Goal: Find specific page/section: Find specific page/section

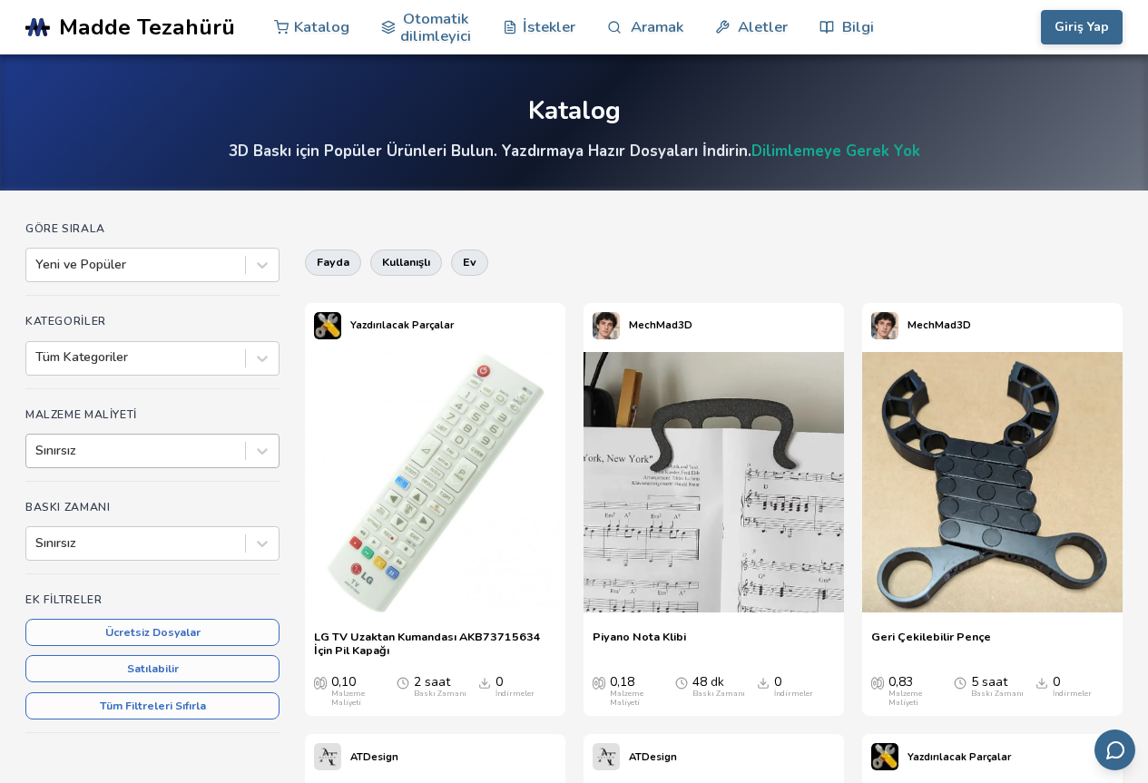
click at [131, 452] on div at bounding box center [135, 451] width 201 height 18
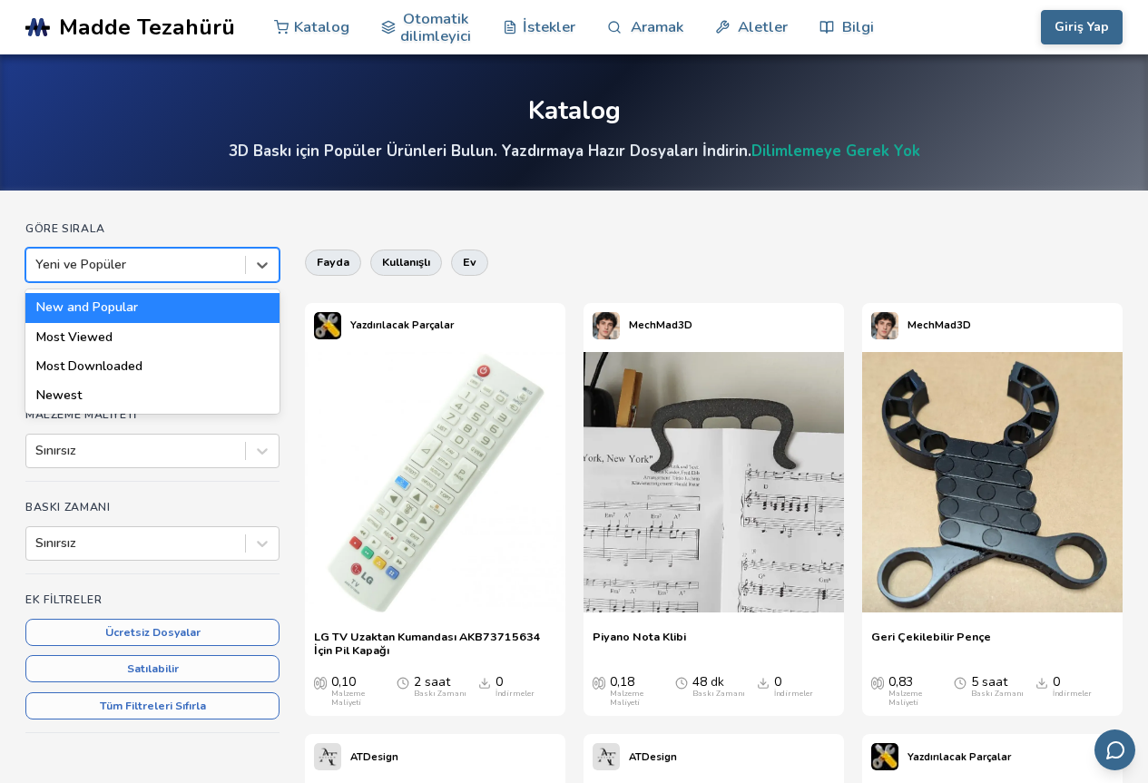
click at [106, 265] on div at bounding box center [135, 265] width 201 height 18
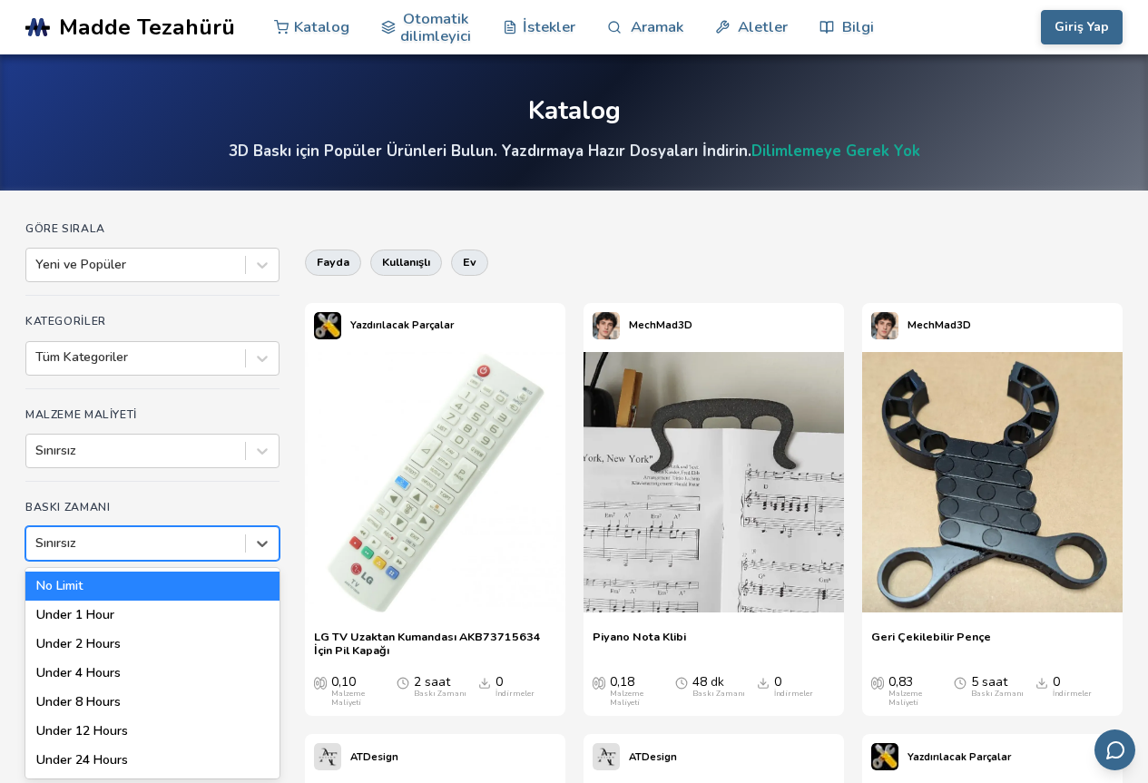
click at [113, 548] on div at bounding box center [135, 543] width 201 height 18
click at [118, 547] on div at bounding box center [135, 543] width 201 height 18
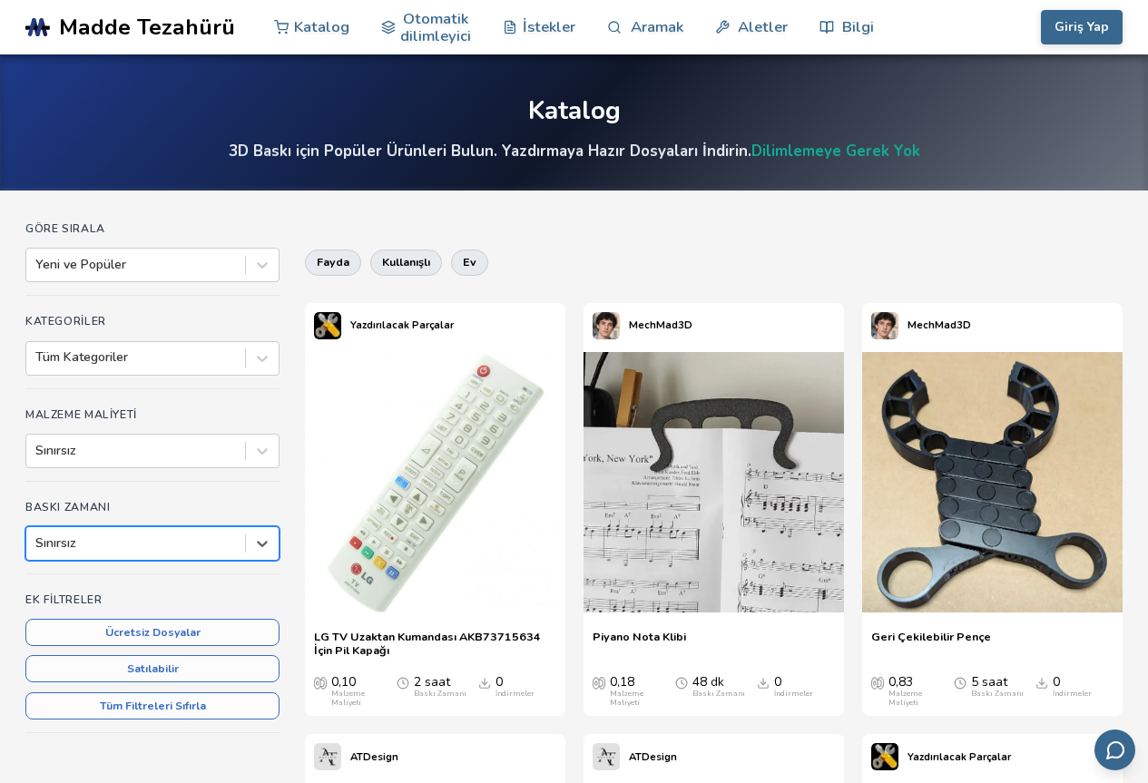
click at [118, 547] on div at bounding box center [135, 543] width 201 height 18
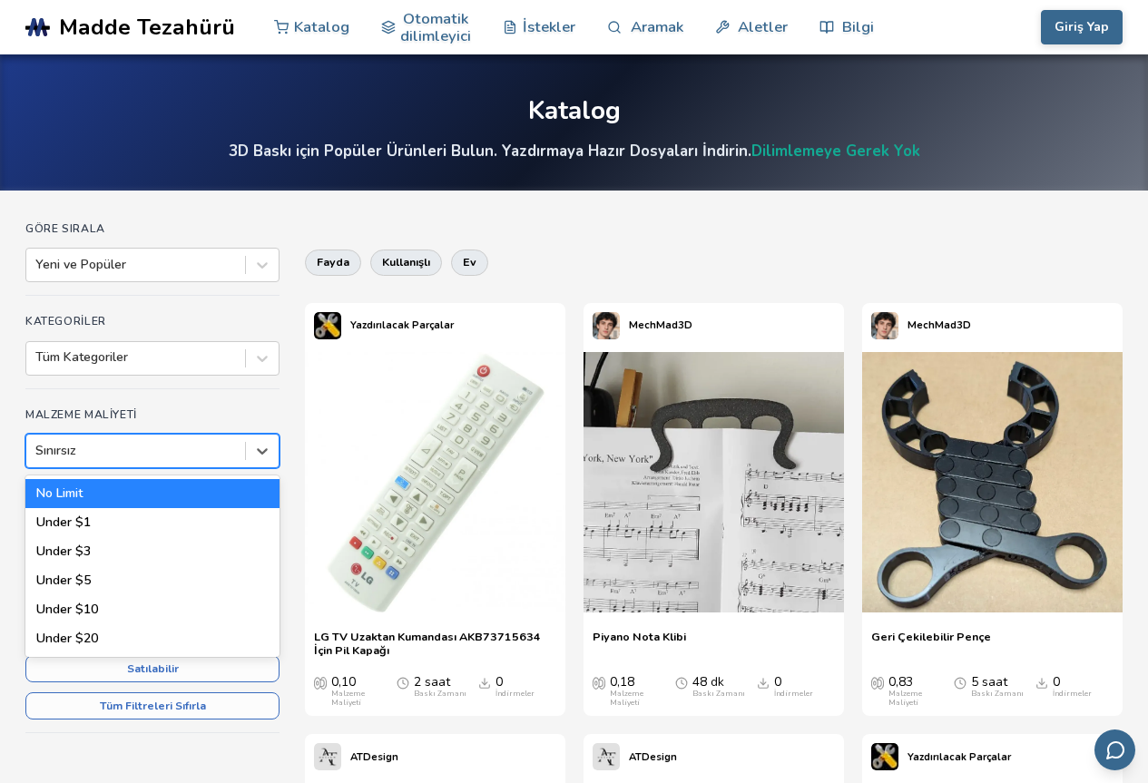
click at [94, 446] on div at bounding box center [135, 451] width 201 height 18
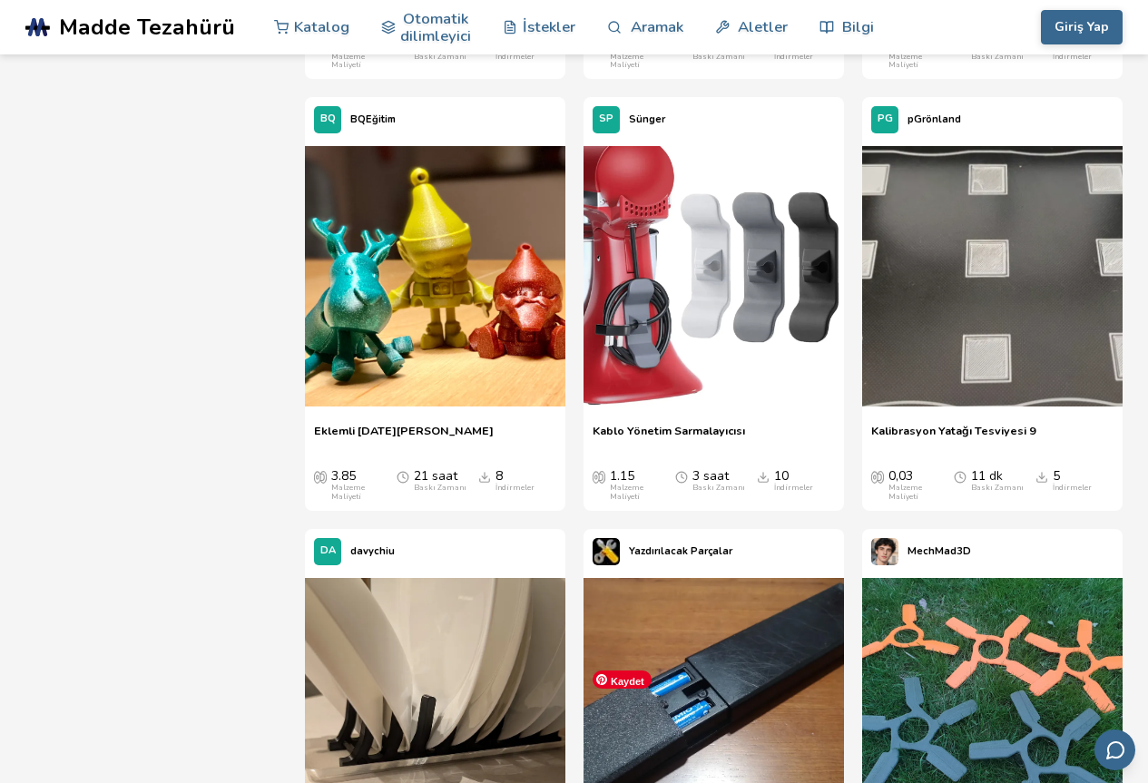
scroll to position [37954, 0]
